Goal: Transaction & Acquisition: Purchase product/service

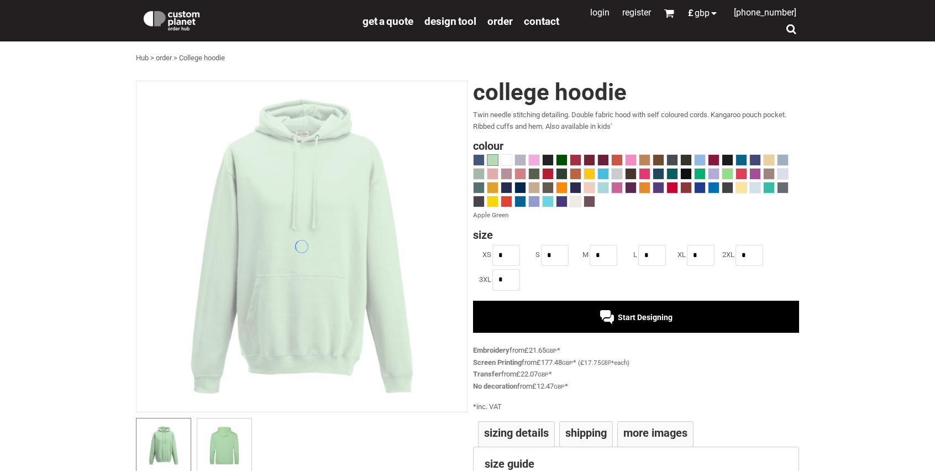
click at [475, 182] on div at bounding box center [479, 188] width 12 height 12
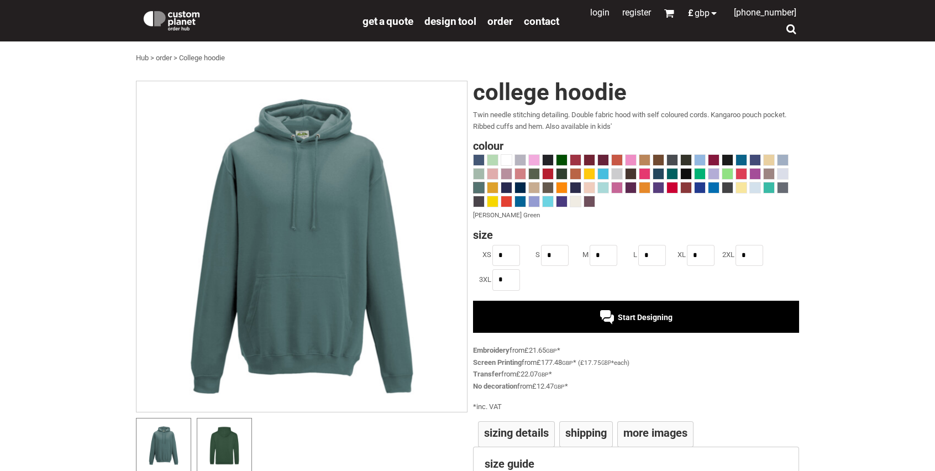
click at [224, 437] on img at bounding box center [224, 445] width 43 height 43
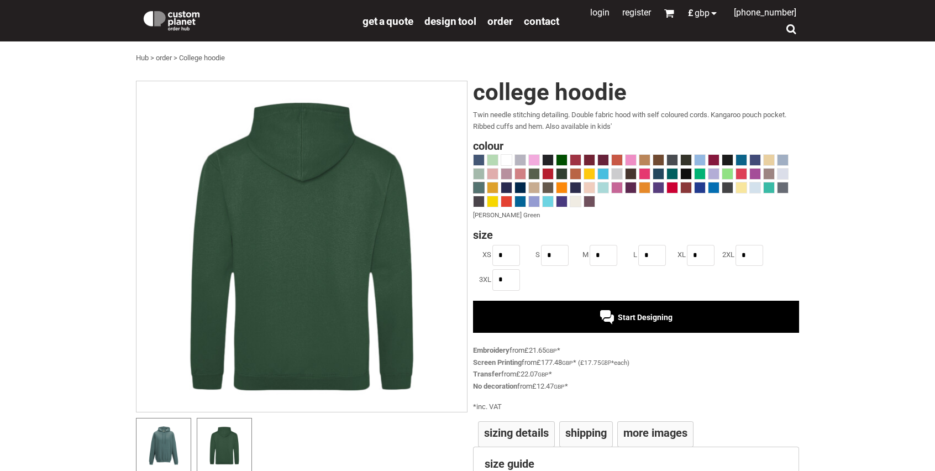
click at [170, 435] on img at bounding box center [163, 445] width 43 height 43
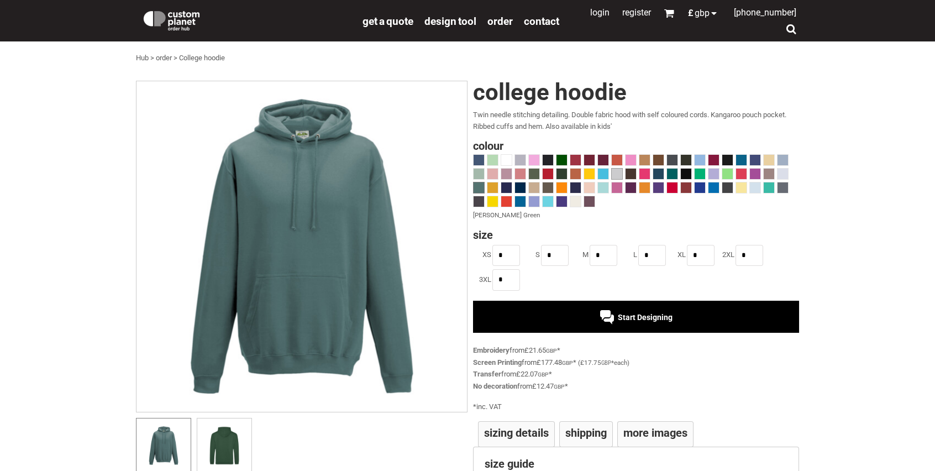
click at [618, 178] on span at bounding box center [617, 174] width 10 height 10
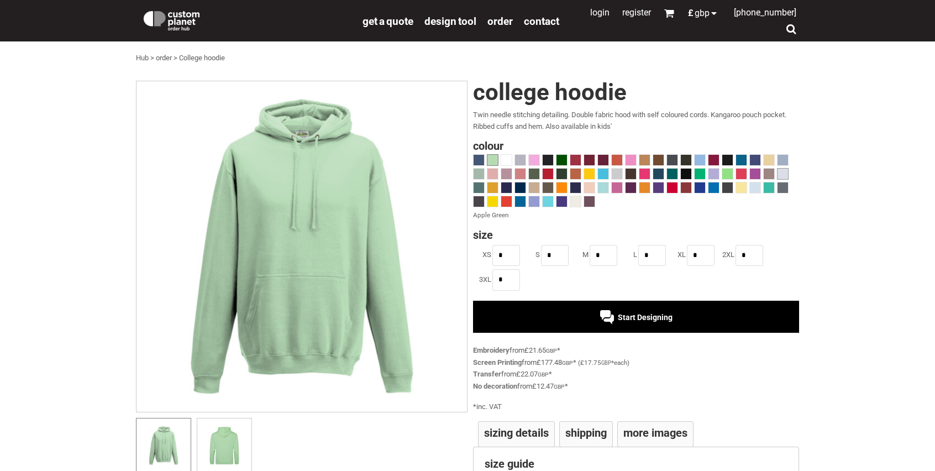
click at [781, 175] on span at bounding box center [782, 174] width 10 height 10
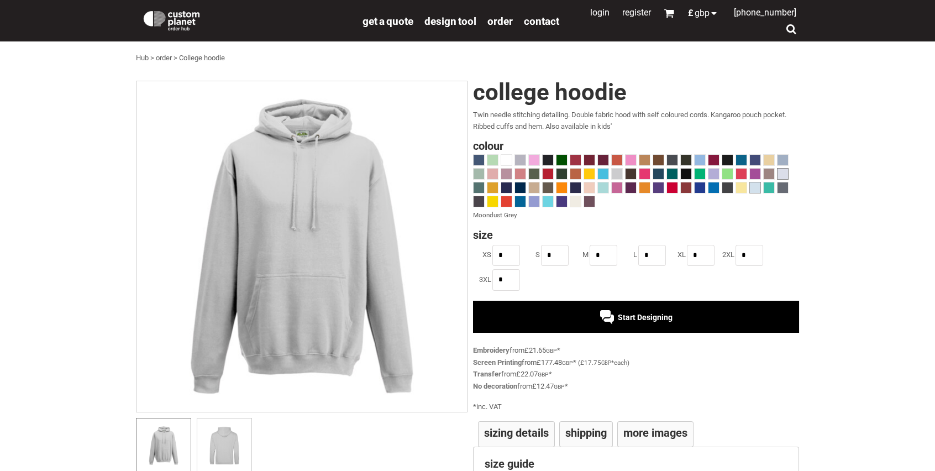
click at [752, 187] on span at bounding box center [755, 187] width 10 height 10
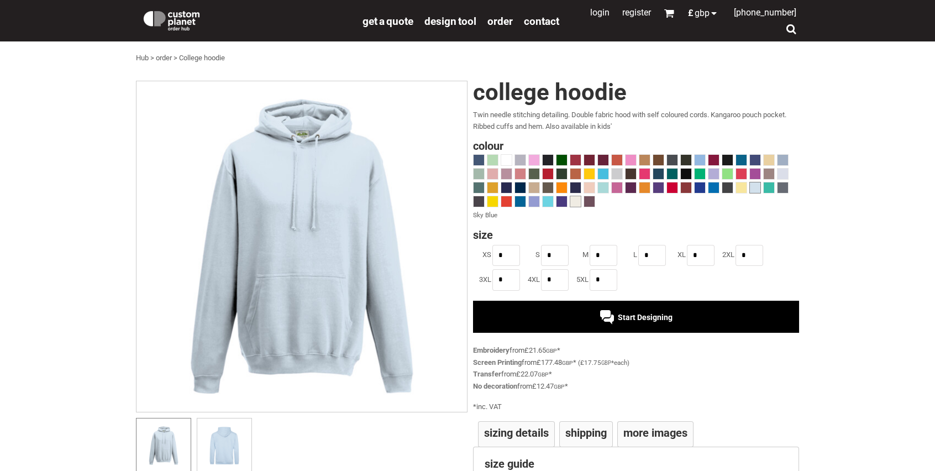
click at [572, 200] on span at bounding box center [575, 201] width 10 height 10
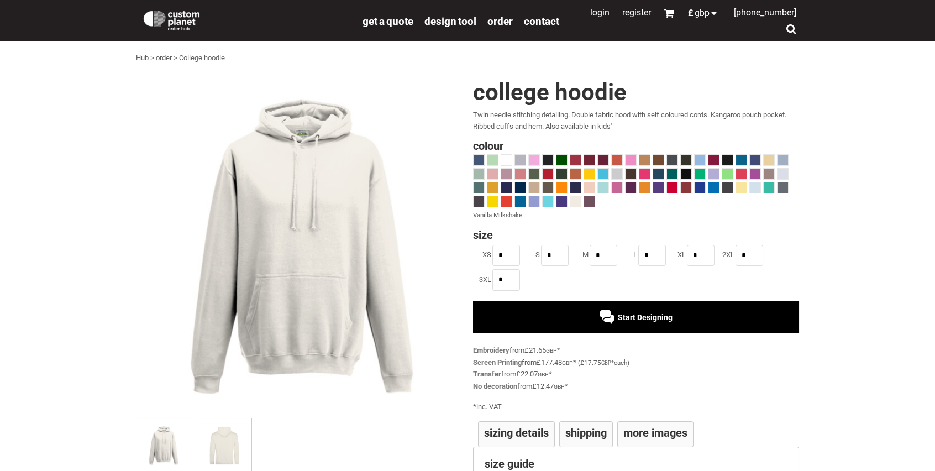
click at [568, 309] on div "Start Designing" at bounding box center [636, 317] width 326 height 32
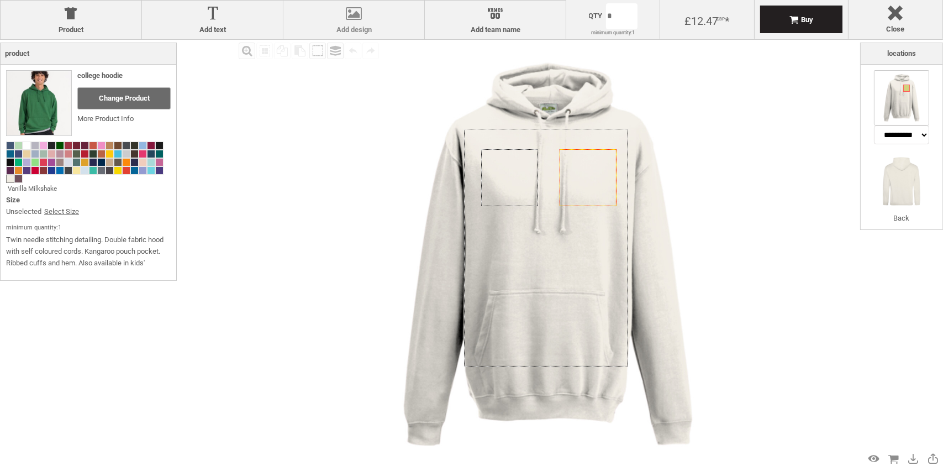
click at [347, 25] on label "Add design" at bounding box center [354, 29] width 130 height 9
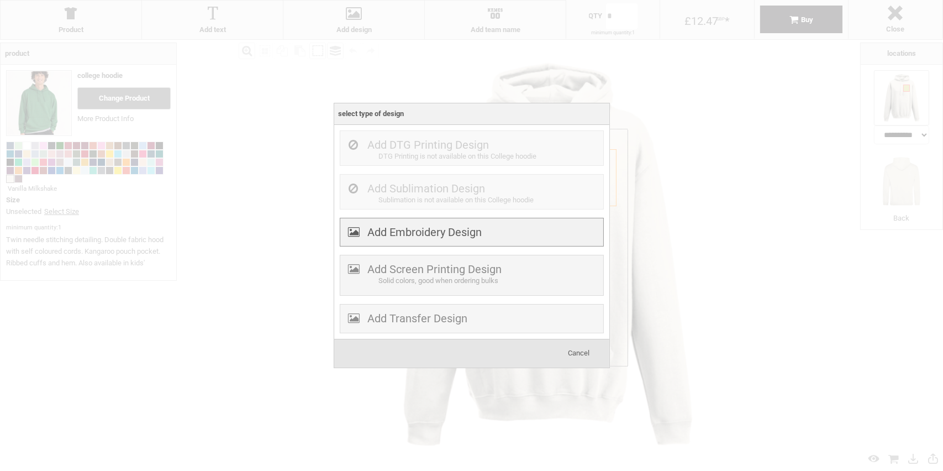
click at [432, 235] on label "Add Embroidery Design" at bounding box center [425, 231] width 114 height 13
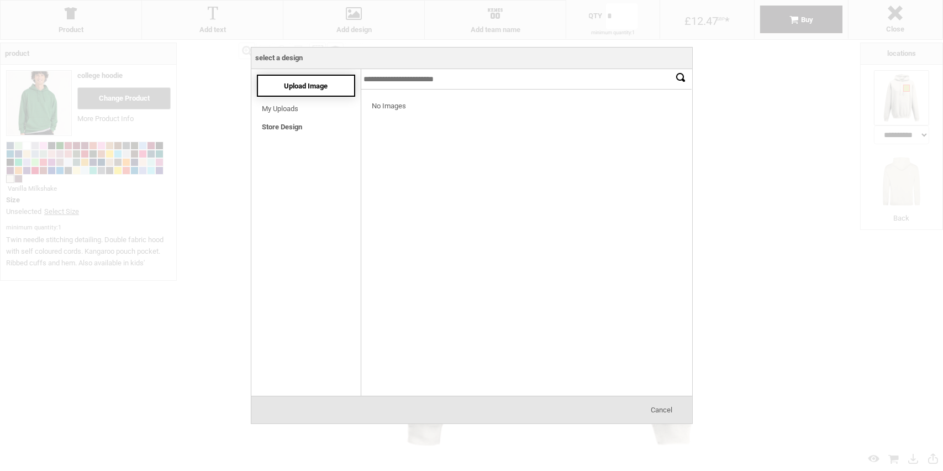
click at [322, 83] on span "Upload Image" at bounding box center [306, 86] width 44 height 8
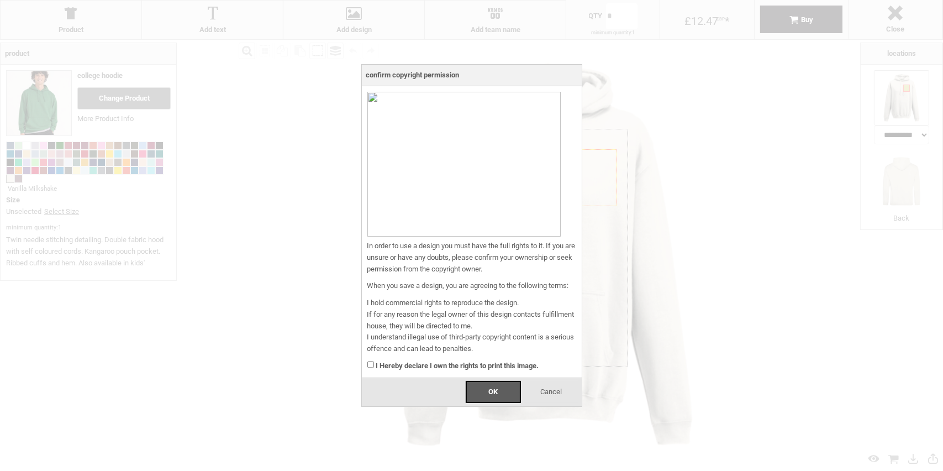
click at [556, 387] on span "Cancel" at bounding box center [551, 391] width 22 height 8
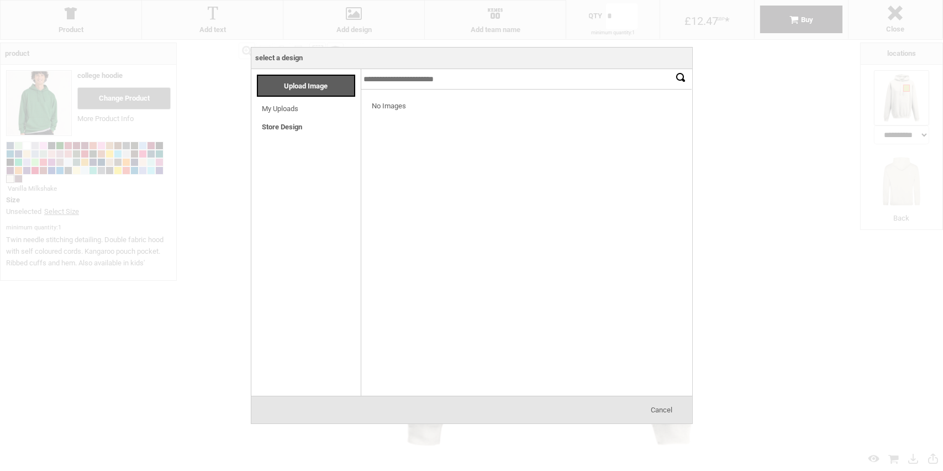
click at [671, 407] on span "Cancel" at bounding box center [662, 410] width 22 height 8
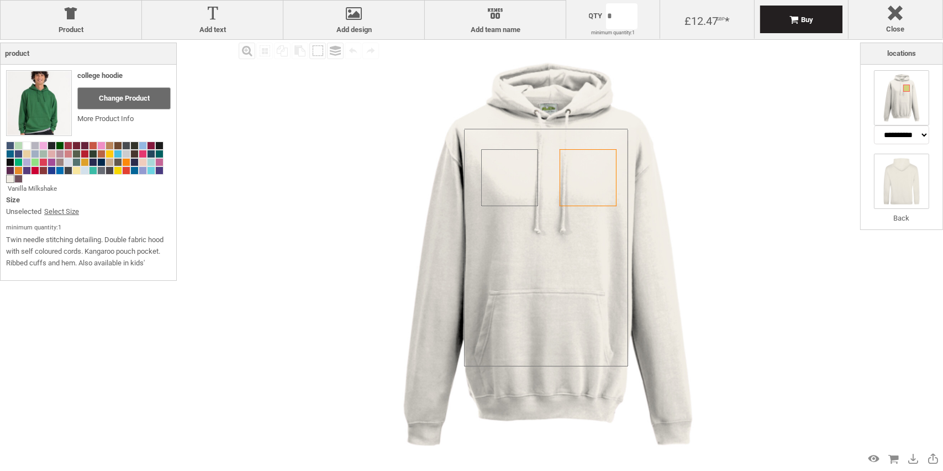
click at [905, 212] on li "Back" at bounding box center [901, 189] width 55 height 71
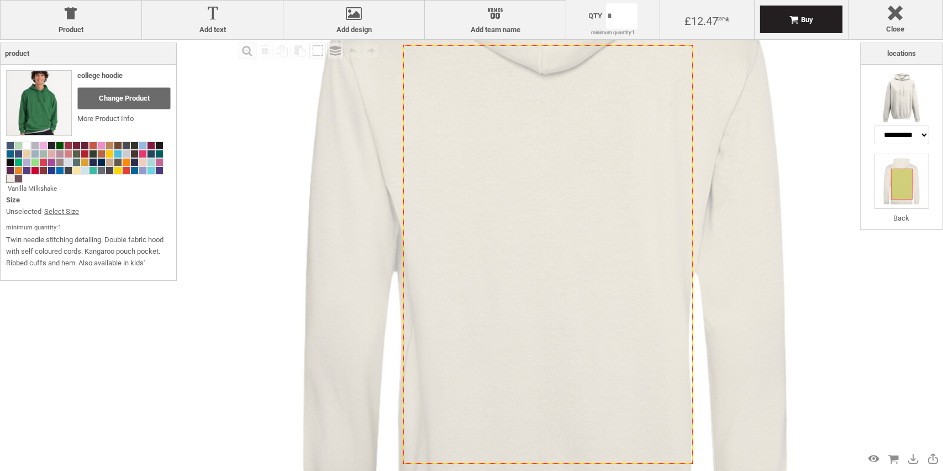
click at [556, 218] on icon "Created with [PERSON_NAME] 2.1.2" at bounding box center [548, 254] width 290 height 418
click at [559, 215] on icon "Created with [PERSON_NAME] 2.1.2" at bounding box center [548, 254] width 290 height 418
click at [897, 185] on div at bounding box center [902, 184] width 22 height 31
click at [359, 20] on div at bounding box center [354, 15] width 130 height 19
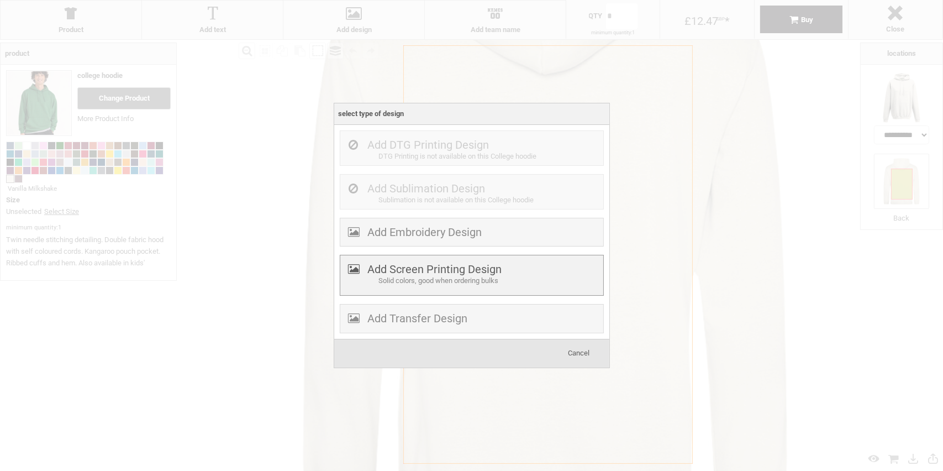
click at [430, 273] on label "Add Screen Printing Design" at bounding box center [435, 268] width 134 height 13
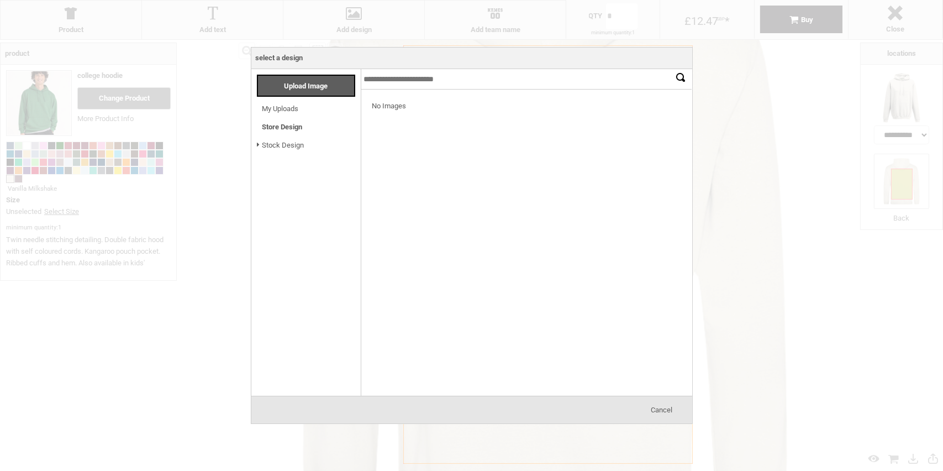
click at [673, 412] on div "Cancel" at bounding box center [661, 410] width 55 height 22
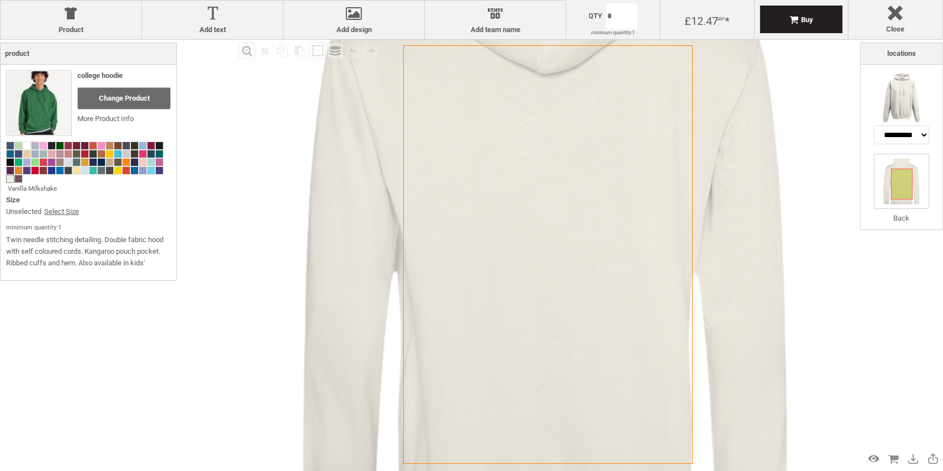
click at [455, 128] on icon "Created with [PERSON_NAME] 2.1.2" at bounding box center [548, 254] width 290 height 418
click at [339, 25] on label "Add design" at bounding box center [354, 29] width 130 height 9
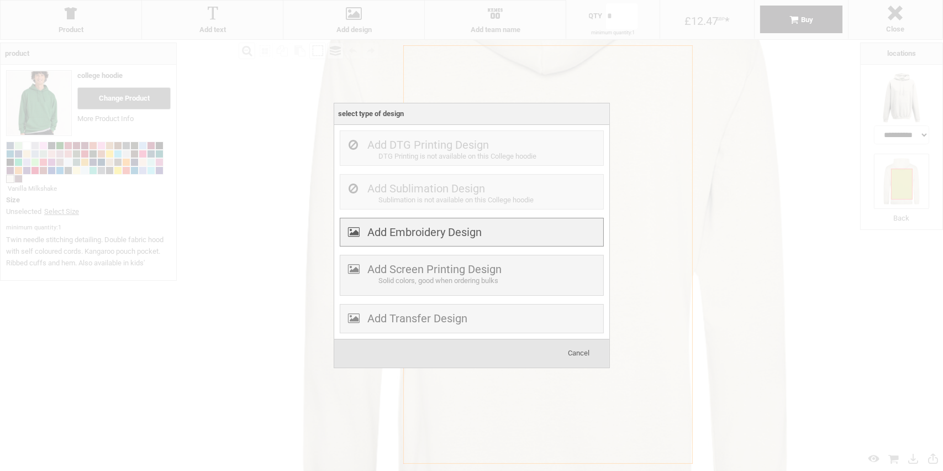
click at [423, 244] on div "Add Embroidery Design" at bounding box center [472, 232] width 264 height 29
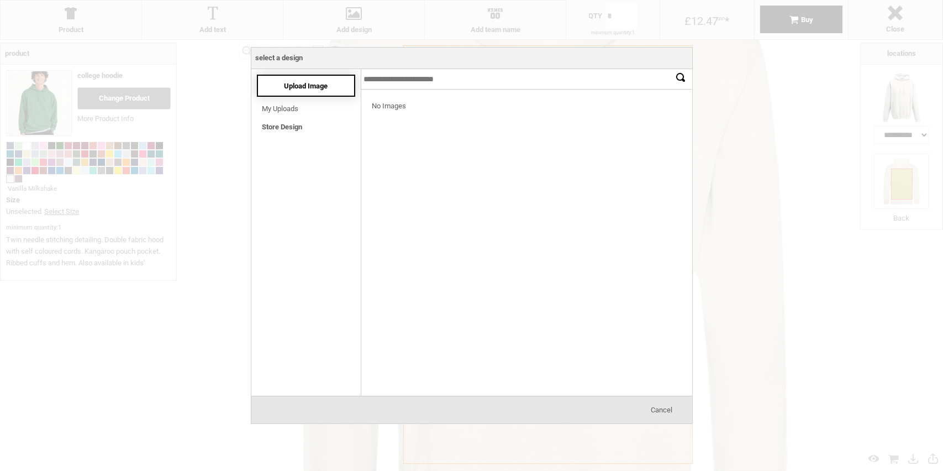
click at [297, 93] on div "Upload Image" at bounding box center [306, 86] width 99 height 22
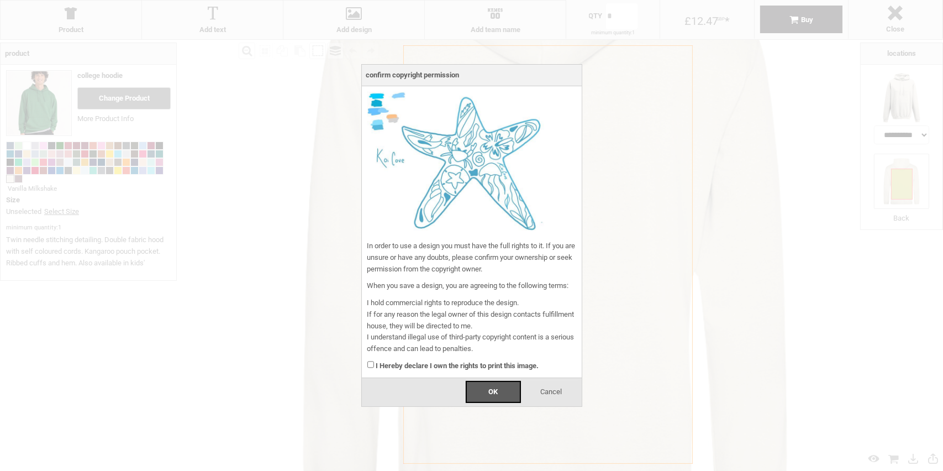
click at [365, 365] on div "Confirm Copyright Permission In order to use a design you must have the full ri…" at bounding box center [471, 235] width 221 height 343
click at [506, 397] on div "OK" at bounding box center [493, 392] width 55 height 22
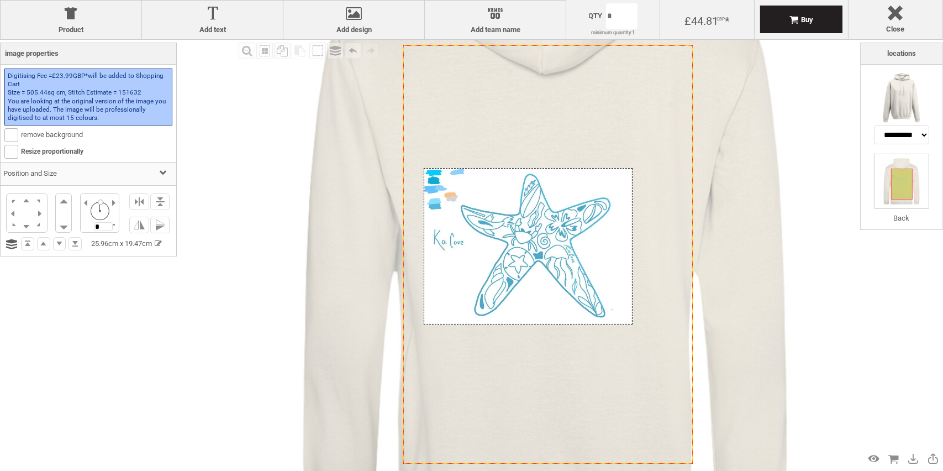
drag, startPoint x: 602, startPoint y: 192, endPoint x: 582, endPoint y: 314, distance: 124.3
click at [582, 314] on div at bounding box center [528, 246] width 209 height 156
click at [576, 273] on div "settings 25.96cm x 19.47cm" at bounding box center [528, 246] width 209 height 156
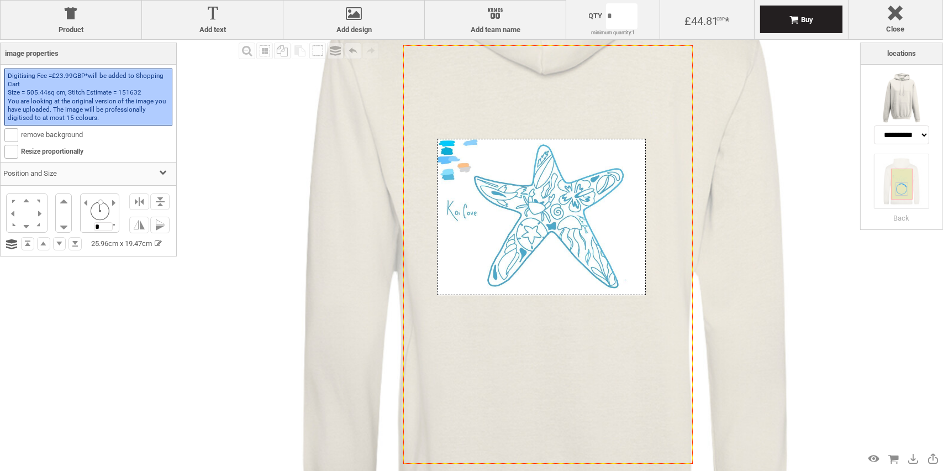
drag, startPoint x: 572, startPoint y: 269, endPoint x: 562, endPoint y: 264, distance: 11.9
click at [573, 269] on div at bounding box center [541, 217] width 209 height 156
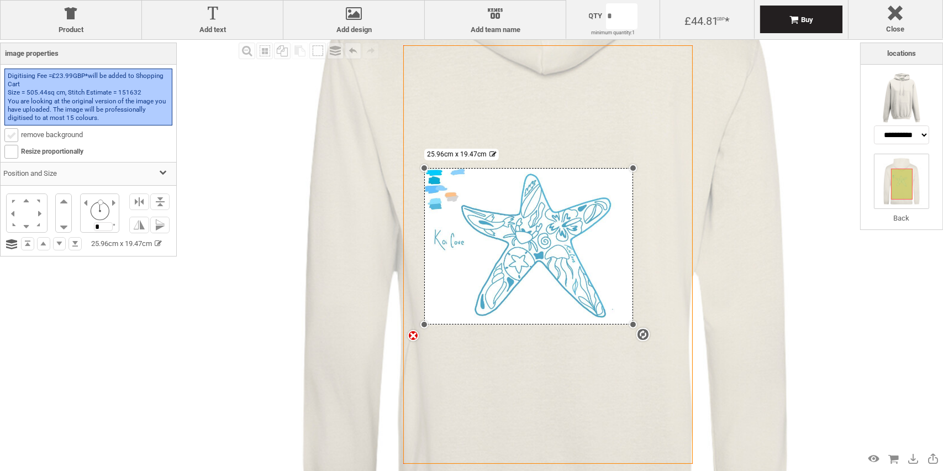
click at [8, 139] on b at bounding box center [11, 135] width 13 height 13
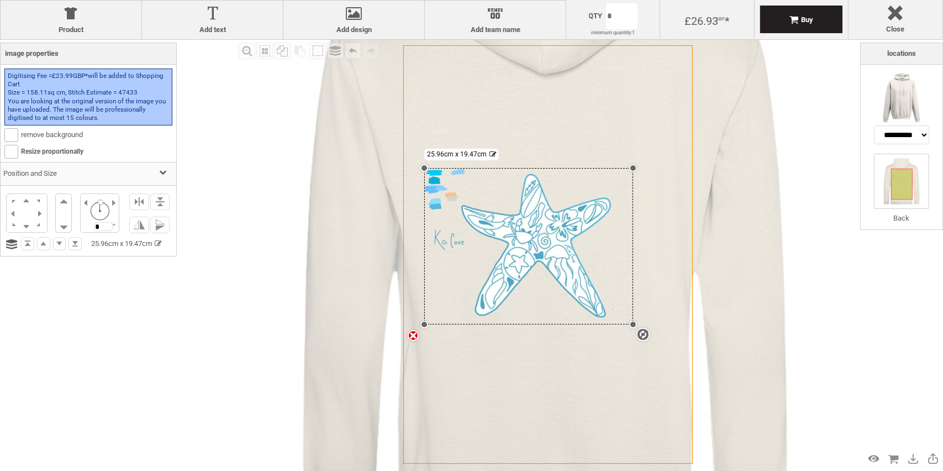
click at [542, 221] on div "settings 25.96cm x 19.47cm" at bounding box center [528, 246] width 209 height 156
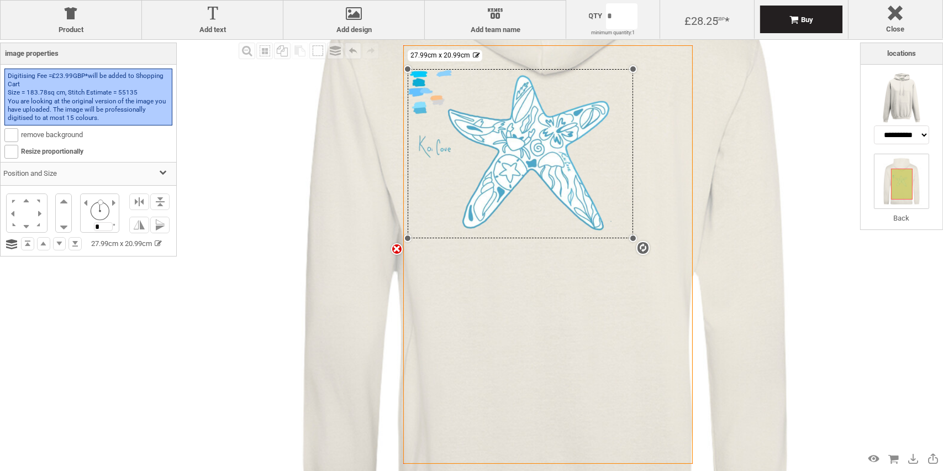
drag, startPoint x: 424, startPoint y: 169, endPoint x: 317, endPoint y: 78, distance: 141.1
click at [315, 69] on div "Created with Raphaël 2.1.2 Created with Raphaël 2.1.2 Created with Raphaël 2.1.…" at bounding box center [545, 216] width 718 height 718
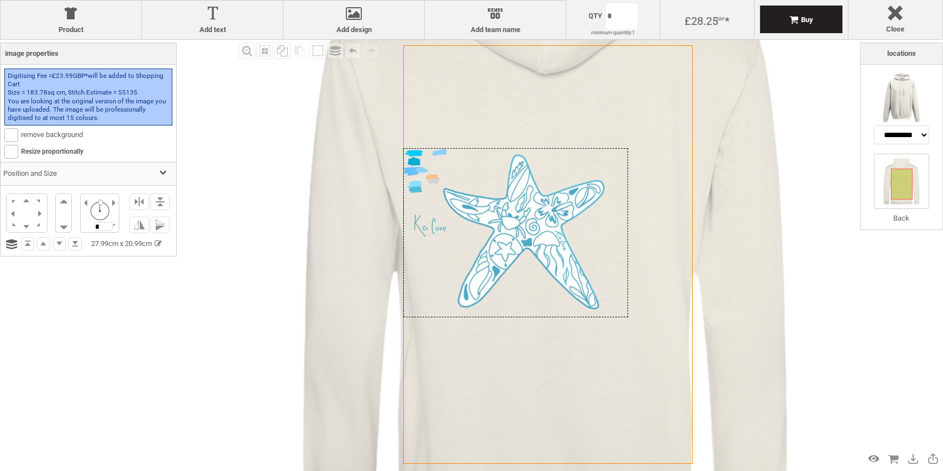
drag, startPoint x: 504, startPoint y: 153, endPoint x: 473, endPoint y: 231, distance: 83.8
click at [486, 233] on div at bounding box center [515, 232] width 225 height 169
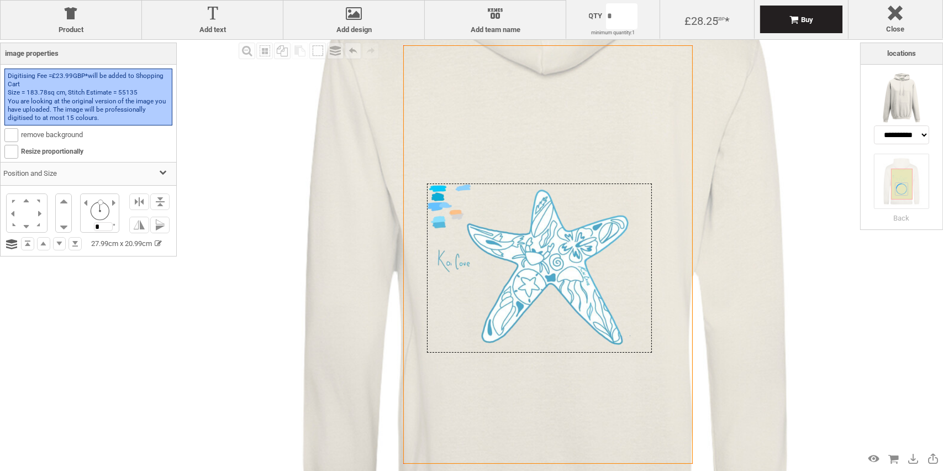
drag, startPoint x: 490, startPoint y: 213, endPoint x: 513, endPoint y: 247, distance: 41.2
click at [513, 247] on div at bounding box center [539, 267] width 225 height 169
click at [62, 198] on li at bounding box center [63, 203] width 15 height 19
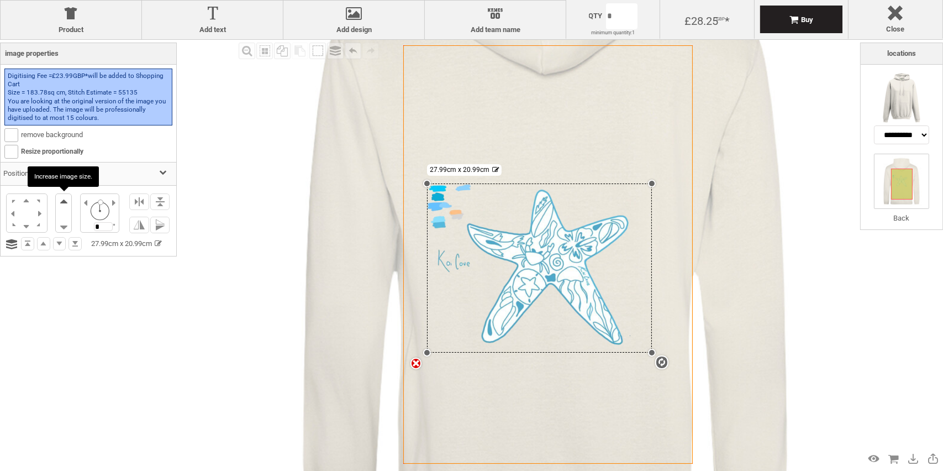
click at [62, 198] on li at bounding box center [63, 203] width 15 height 19
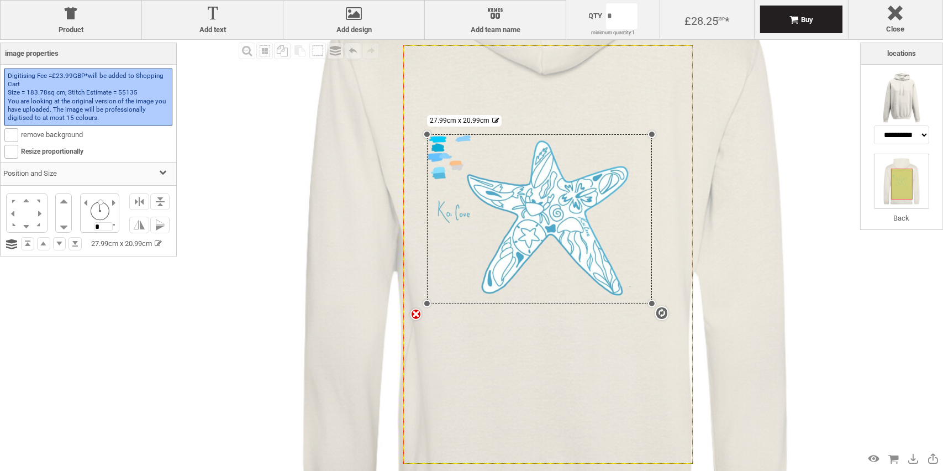
drag, startPoint x: 427, startPoint y: 180, endPoint x: 388, endPoint y: 134, distance: 60.0
click at [388, 134] on div "Created with Raphaël 2.1.2 Created with Raphaël 2.1.2 Created with Raphaël 2.1.…" at bounding box center [545, 216] width 718 height 718
click at [161, 172] on div at bounding box center [162, 174] width 10 height 10
click at [161, 172] on div at bounding box center [165, 174] width 10 height 10
click at [8, 241] on div at bounding box center [11, 244] width 11 height 13
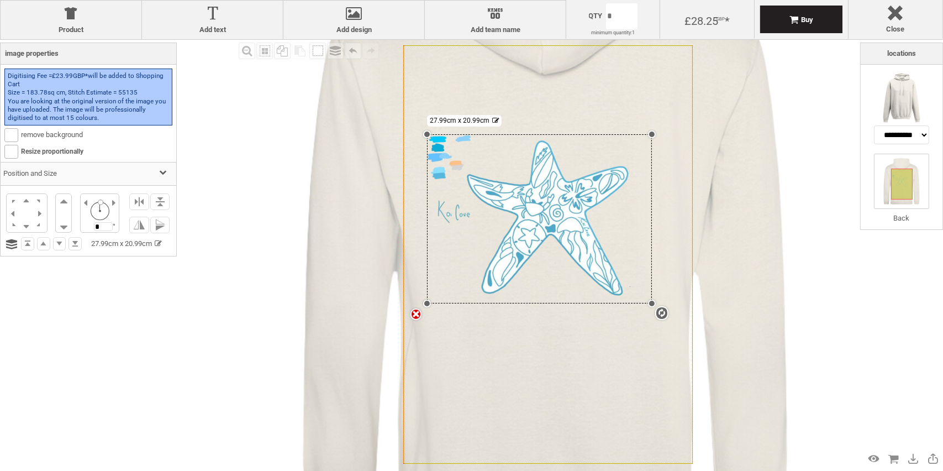
click at [523, 192] on div "settings 27.99cm x 20.99cm" at bounding box center [539, 218] width 225 height 169
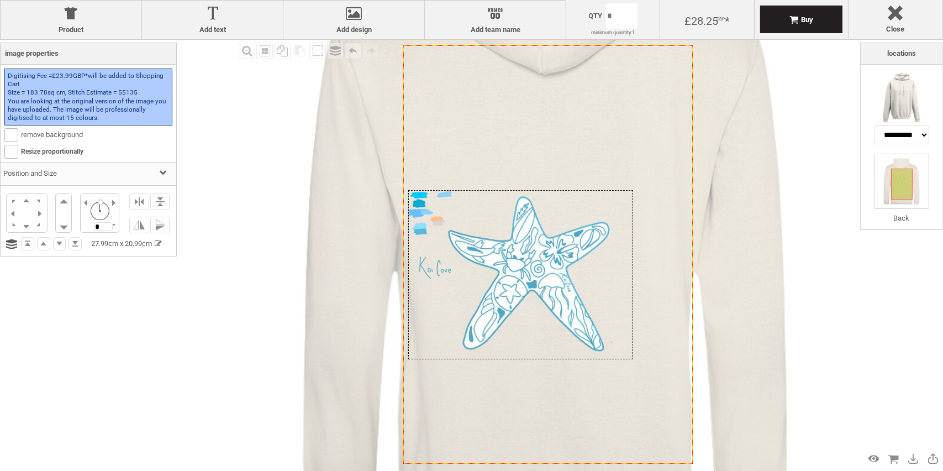
click at [559, 264] on div at bounding box center [520, 274] width 225 height 169
drag, startPoint x: 559, startPoint y: 264, endPoint x: 534, endPoint y: 287, distance: 34.4
drag, startPoint x: 534, startPoint y: 287, endPoint x: 524, endPoint y: 256, distance: 31.8
click at [524, 256] on div at bounding box center [519, 275] width 225 height 169
click at [353, 50] on div "Undo" at bounding box center [353, 51] width 17 height 17
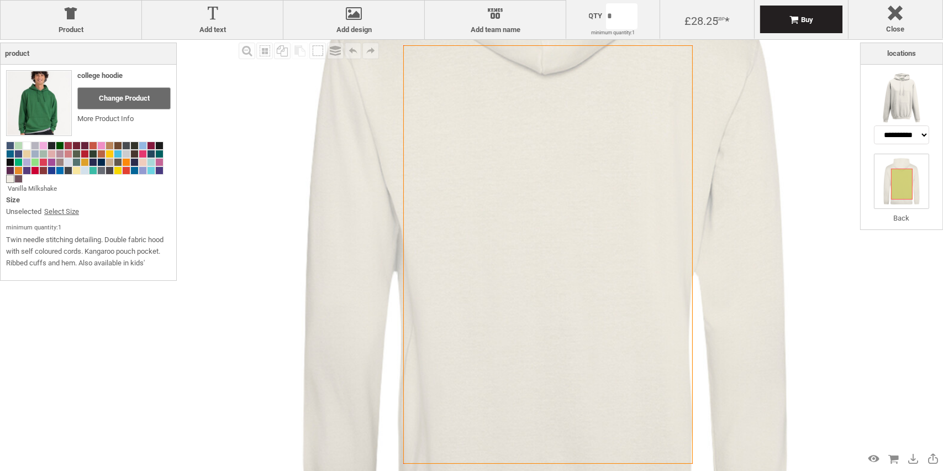
click at [282, 197] on div "Fill Background Zoom in Zoom out Select All Copy All Selected Paste Off On Grou…" at bounding box center [548, 254] width 624 height 429
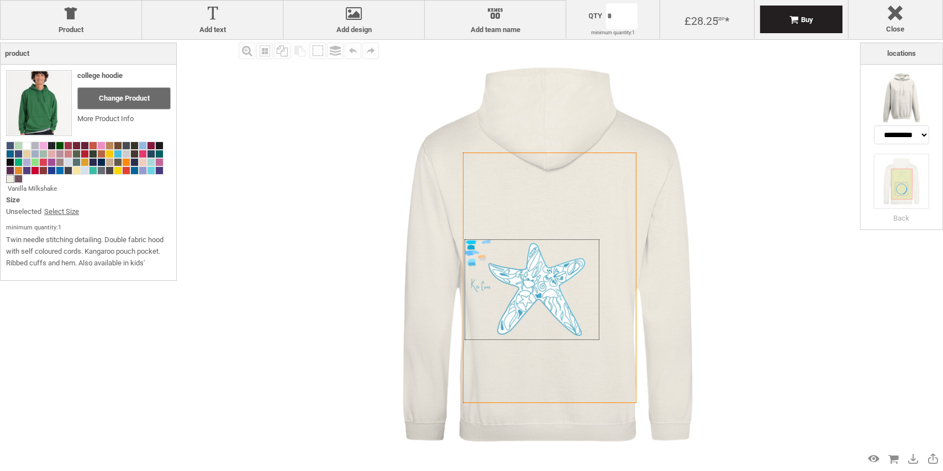
click at [512, 273] on div at bounding box center [532, 289] width 135 height 101
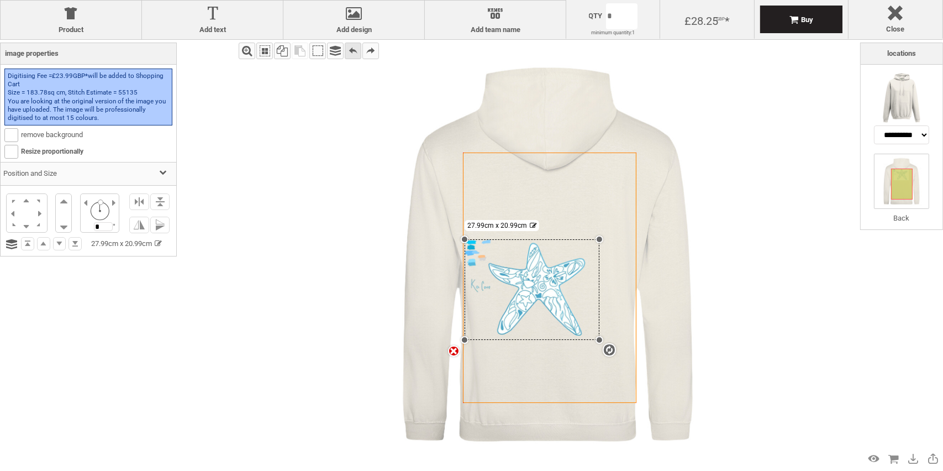
click at [345, 50] on div "Undo" at bounding box center [353, 51] width 17 height 17
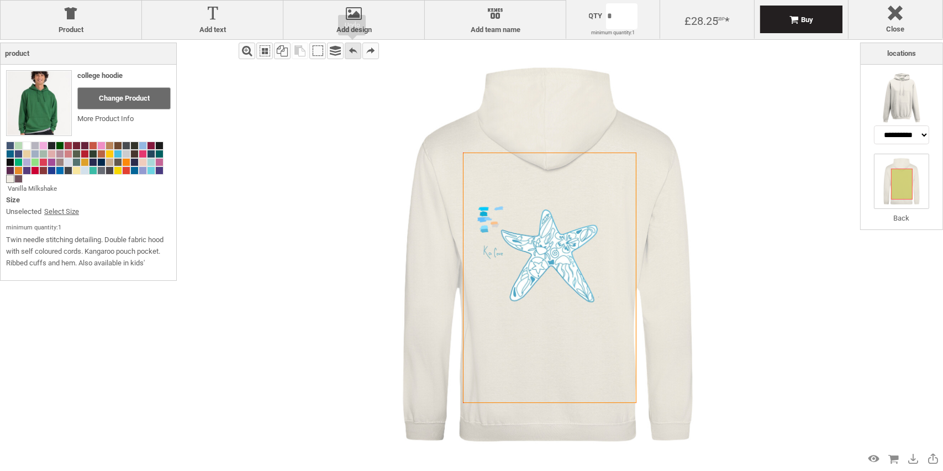
click at [353, 45] on div "Undo" at bounding box center [353, 51] width 17 height 17
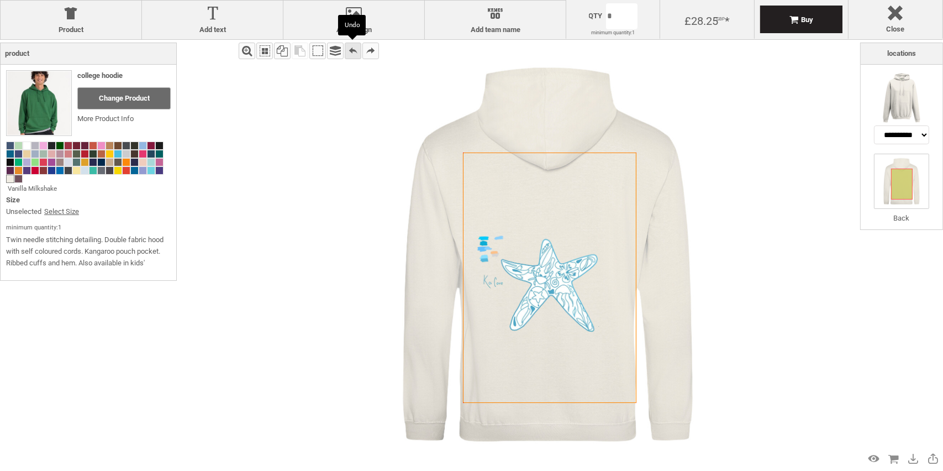
click at [353, 45] on div "Undo" at bounding box center [353, 51] width 17 height 17
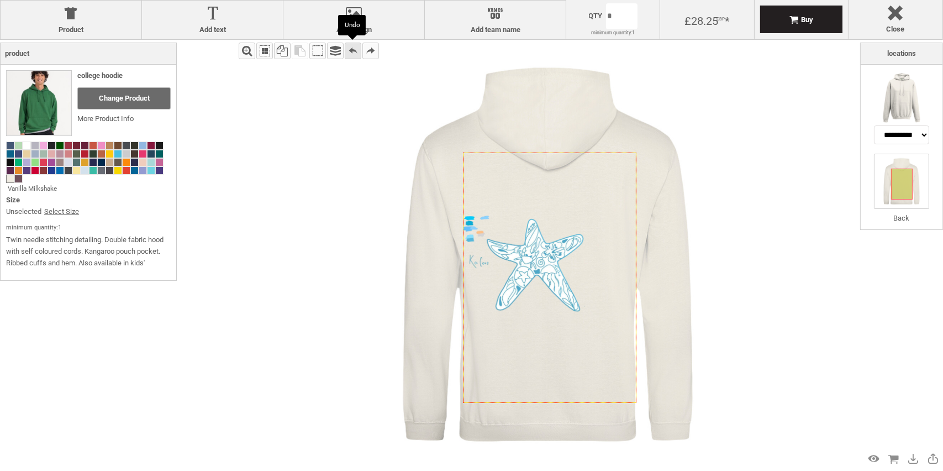
click at [353, 45] on div "Undo" at bounding box center [353, 51] width 17 height 17
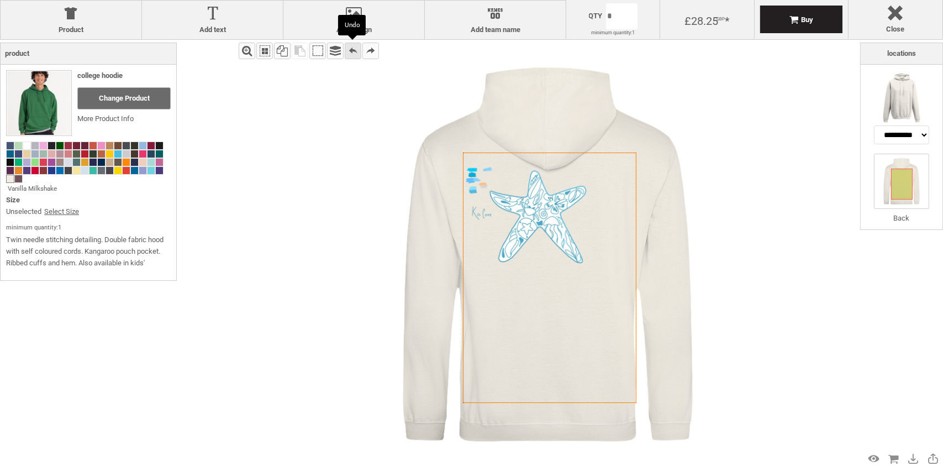
click at [353, 45] on div "Undo" at bounding box center [353, 51] width 17 height 17
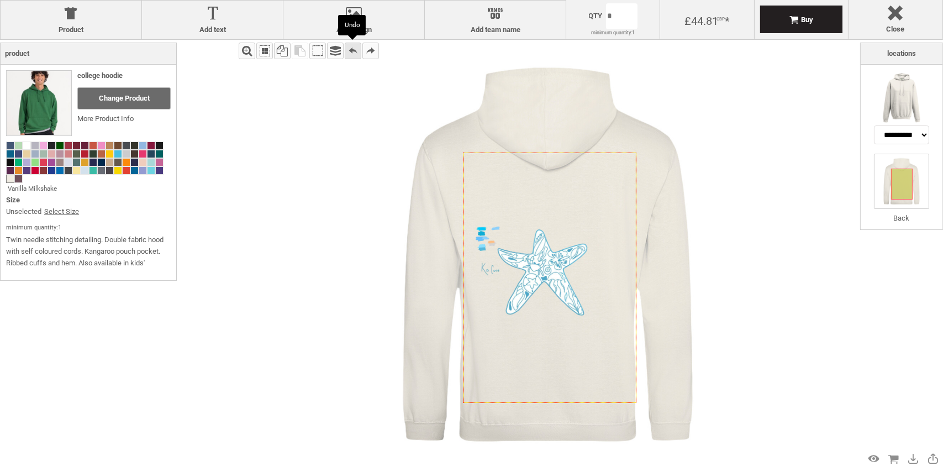
click at [353, 45] on div "Undo" at bounding box center [353, 51] width 17 height 17
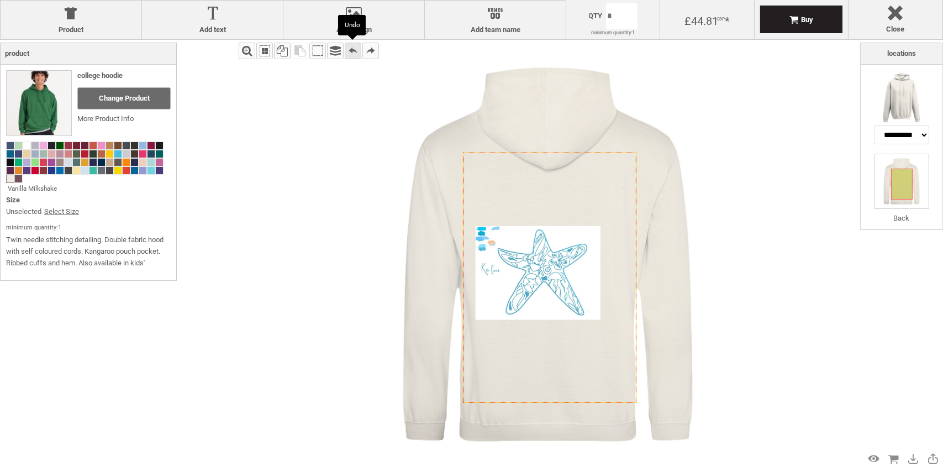
click at [353, 45] on div "Undo" at bounding box center [353, 51] width 17 height 17
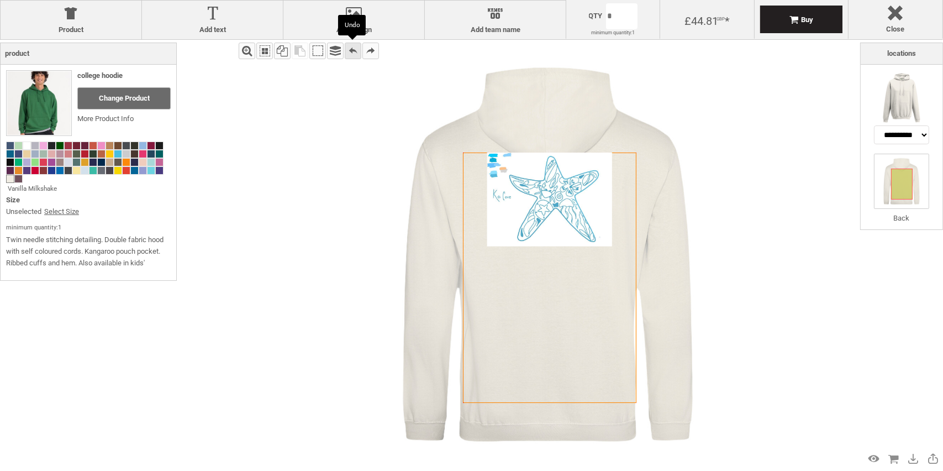
click at [353, 45] on div "Undo" at bounding box center [353, 51] width 17 height 17
click at [355, 49] on div "Undo" at bounding box center [353, 51] width 17 height 17
click at [365, 120] on img at bounding box center [547, 254] width 429 height 429
click at [569, 206] on div at bounding box center [549, 198] width 125 height 93
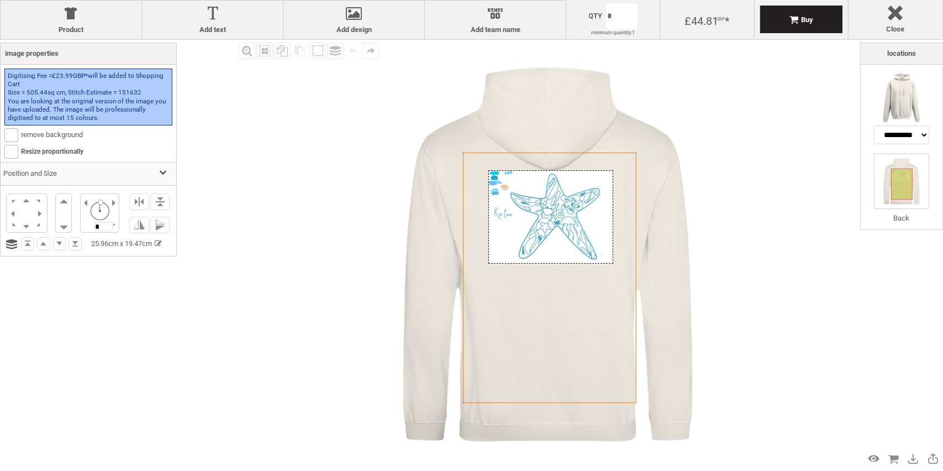
drag, startPoint x: 567, startPoint y: 197, endPoint x: 569, endPoint y: 216, distance: 18.8
click at [569, 216] on div at bounding box center [550, 216] width 125 height 93
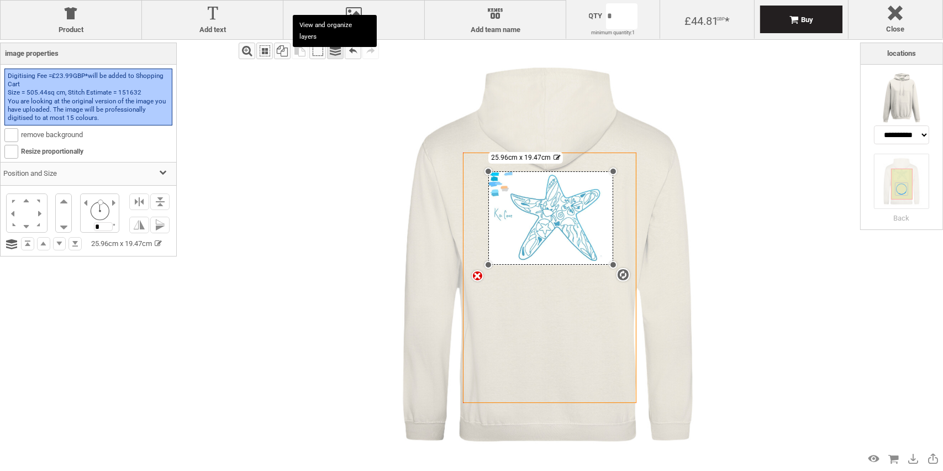
click at [343, 55] on div "Group" at bounding box center [335, 51] width 17 height 17
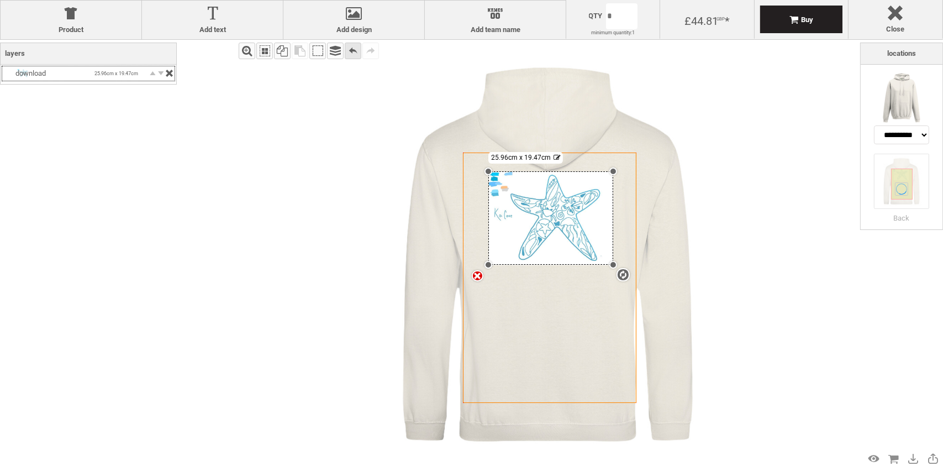
click at [350, 55] on div "Undo" at bounding box center [353, 51] width 17 height 17
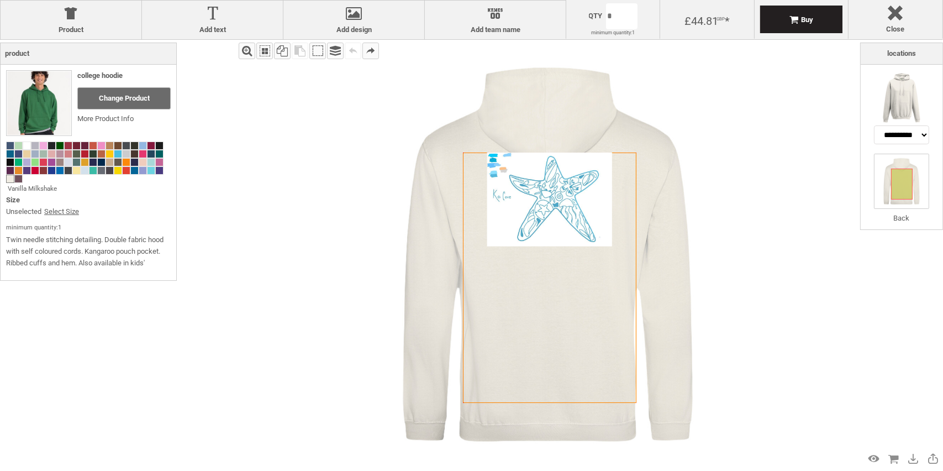
click at [350, 55] on div "Undo" at bounding box center [353, 51] width 17 height 17
click at [351, 49] on div "Undo" at bounding box center [353, 51] width 17 height 17
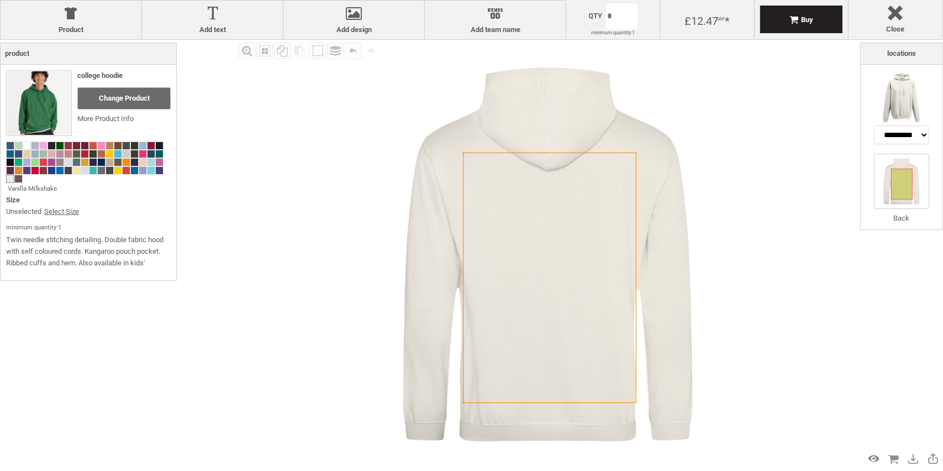
click at [552, 263] on icon "Created with [PERSON_NAME] 2.1.2" at bounding box center [549, 277] width 173 height 250
click at [552, 216] on icon "Created with [PERSON_NAME] 2.1.2" at bounding box center [549, 277] width 173 height 250
click at [556, 230] on icon "Created with [PERSON_NAME] 2.1.2" at bounding box center [549, 277] width 173 height 250
